Goal: Task Accomplishment & Management: Manage account settings

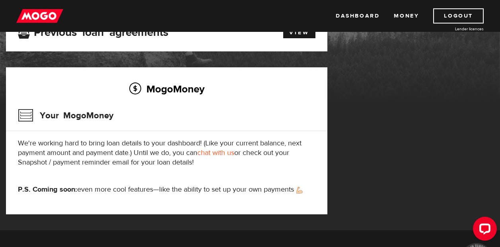
scroll to position [80, 0]
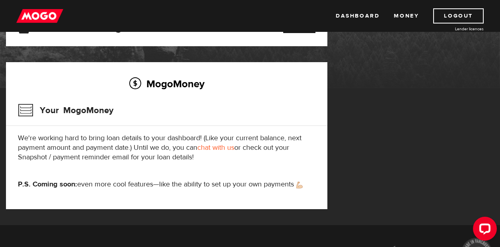
click at [223, 146] on link "chat with us" at bounding box center [215, 147] width 37 height 9
click at [356, 15] on link "Dashboard" at bounding box center [358, 15] width 44 height 15
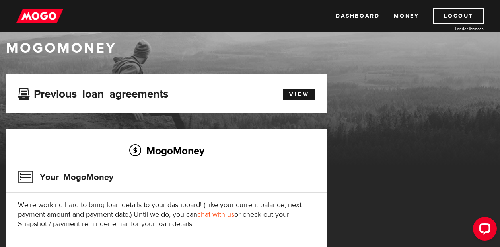
scroll to position [10, 0]
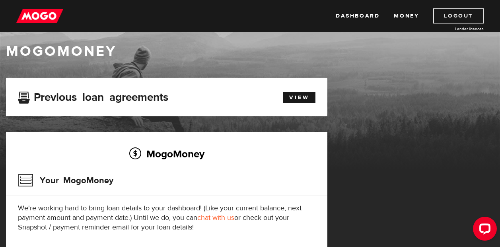
click at [458, 15] on link "Logout" at bounding box center [459, 15] width 51 height 15
